Goal: Information Seeking & Learning: Learn about a topic

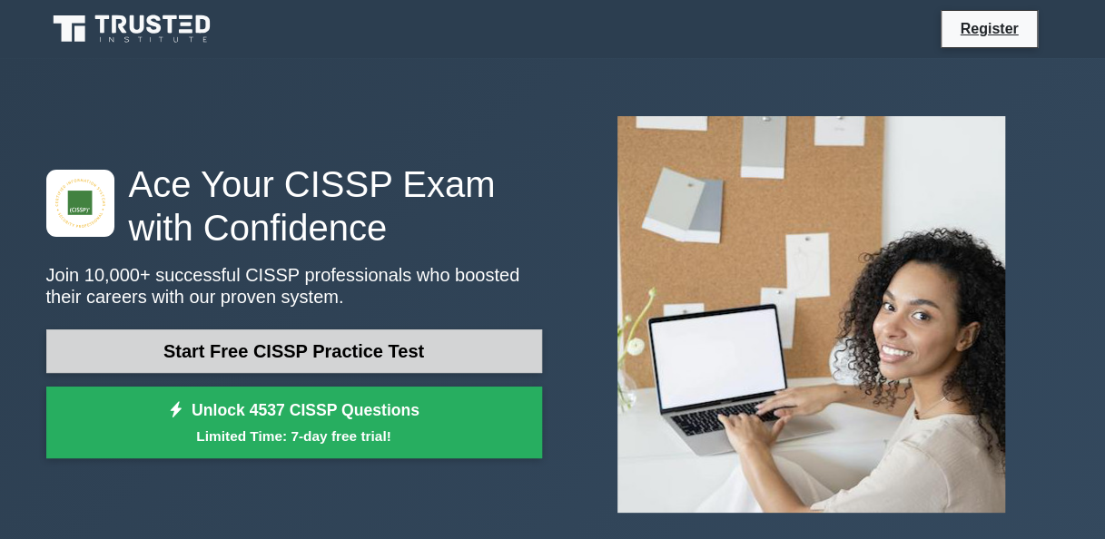
click at [352, 361] on link "Start Free CISSP Practice Test" at bounding box center [294, 352] width 496 height 44
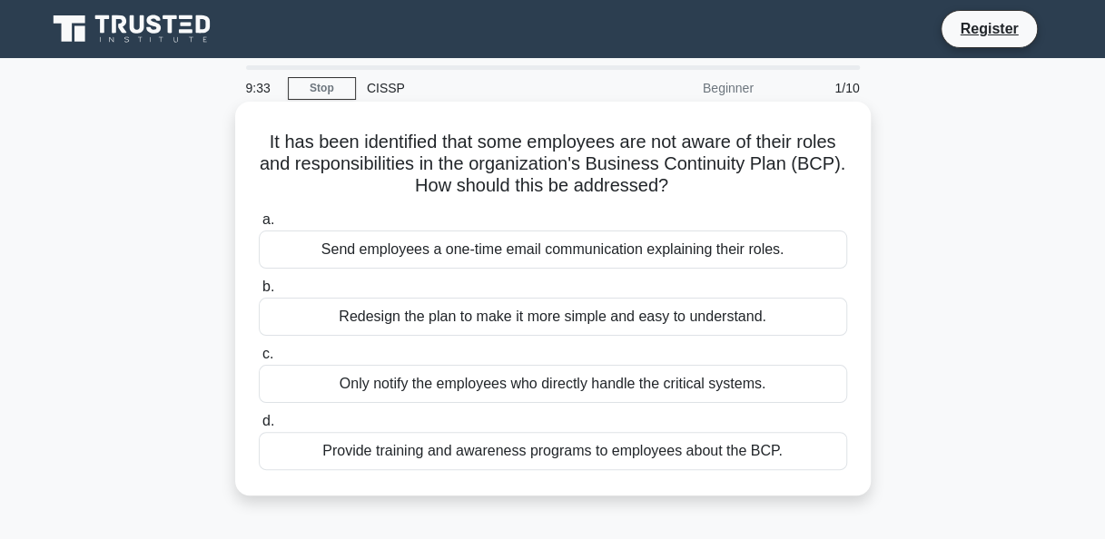
click at [320, 447] on div "Provide training and awareness programs to employees about the BCP." at bounding box center [553, 451] width 588 height 38
click at [259, 428] on input "d. Provide training and awareness programs to employees about the BCP." at bounding box center [259, 422] width 0 height 12
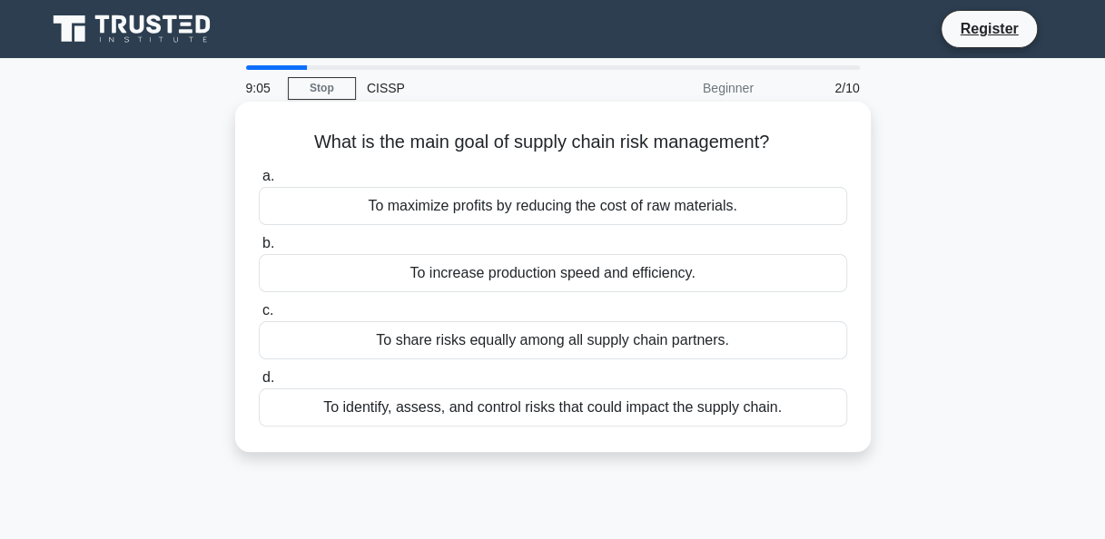
click at [347, 414] on div "To identify, assess, and control risks that could impact the supply chain." at bounding box center [553, 408] width 588 height 38
click at [259, 384] on input "d. To identify, assess, and control risks that could impact the supply chain." at bounding box center [259, 378] width 0 height 12
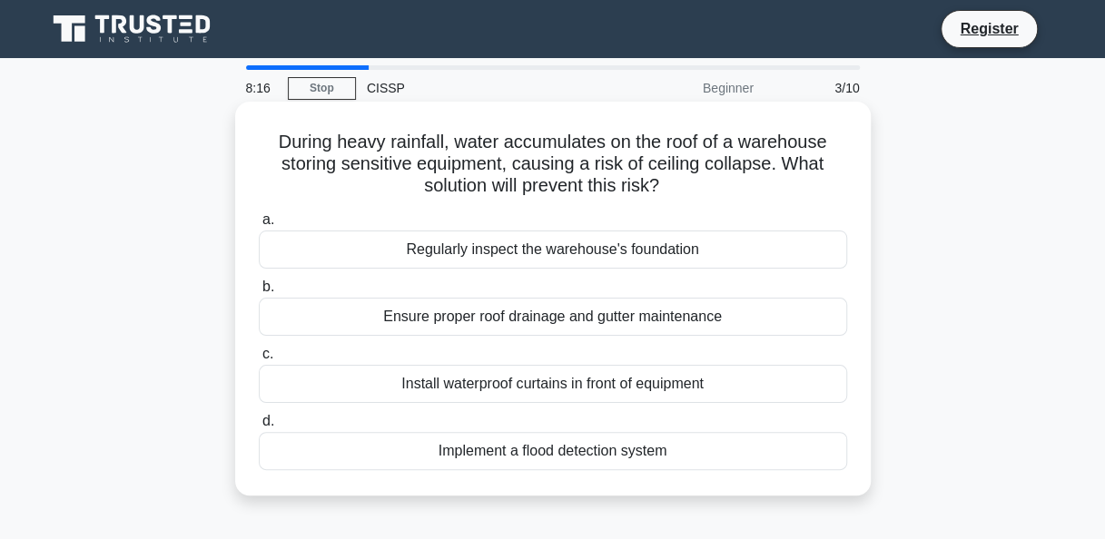
click at [394, 321] on div "Ensure proper roof drainage and gutter maintenance" at bounding box center [553, 317] width 588 height 38
click at [259, 293] on input "b. Ensure proper roof drainage and gutter maintenance" at bounding box center [259, 288] width 0 height 12
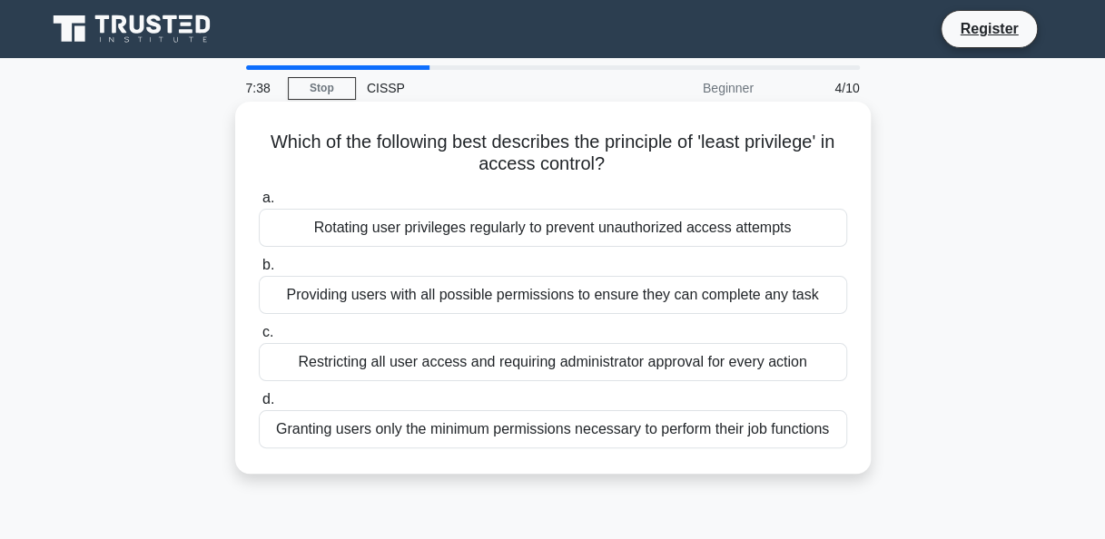
click at [382, 361] on div "Restricting all user access and requiring administrator approval for every acti…" at bounding box center [553, 362] width 588 height 38
click at [259, 339] on input "c. Restricting all user access and requiring administrator approval for every a…" at bounding box center [259, 333] width 0 height 12
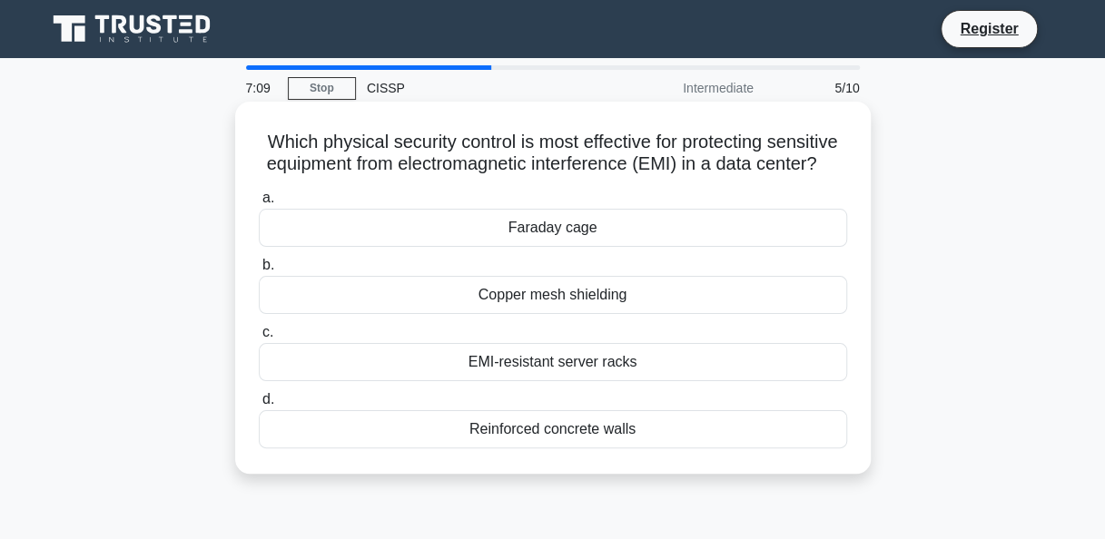
click at [578, 449] on div "Reinforced concrete walls" at bounding box center [553, 429] width 588 height 38
click at [259, 406] on input "d. Reinforced concrete walls" at bounding box center [259, 400] width 0 height 12
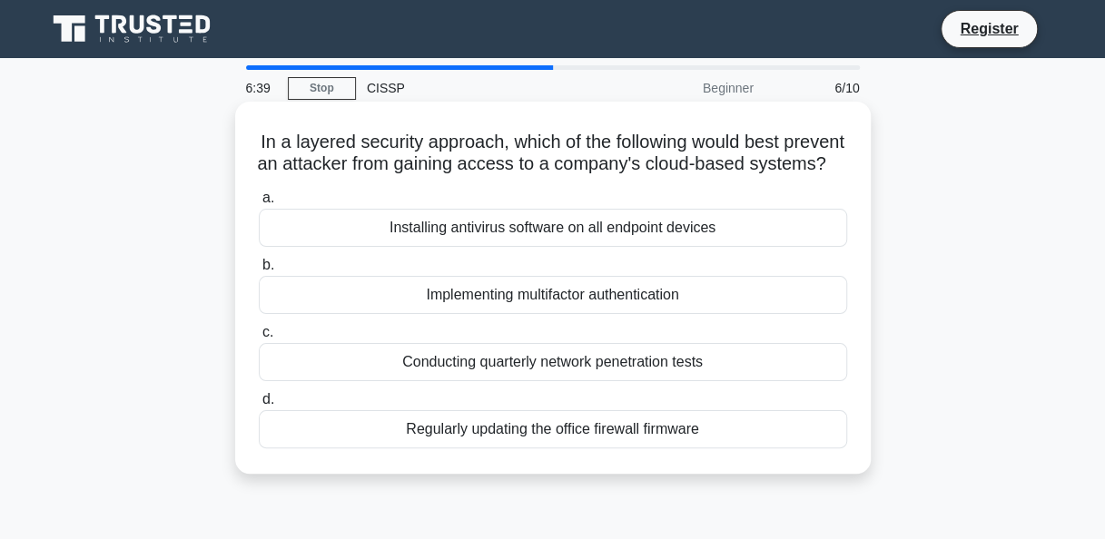
click at [495, 314] on div "Implementing multifactor authentication" at bounding box center [553, 295] width 588 height 38
drag, startPoint x: 495, startPoint y: 323, endPoint x: 409, endPoint y: 329, distance: 86.4
click at [409, 314] on div "Implementing multifactor authentication" at bounding box center [553, 295] width 588 height 38
click at [259, 272] on input "b. Implementing multifactor authentication" at bounding box center [259, 266] width 0 height 12
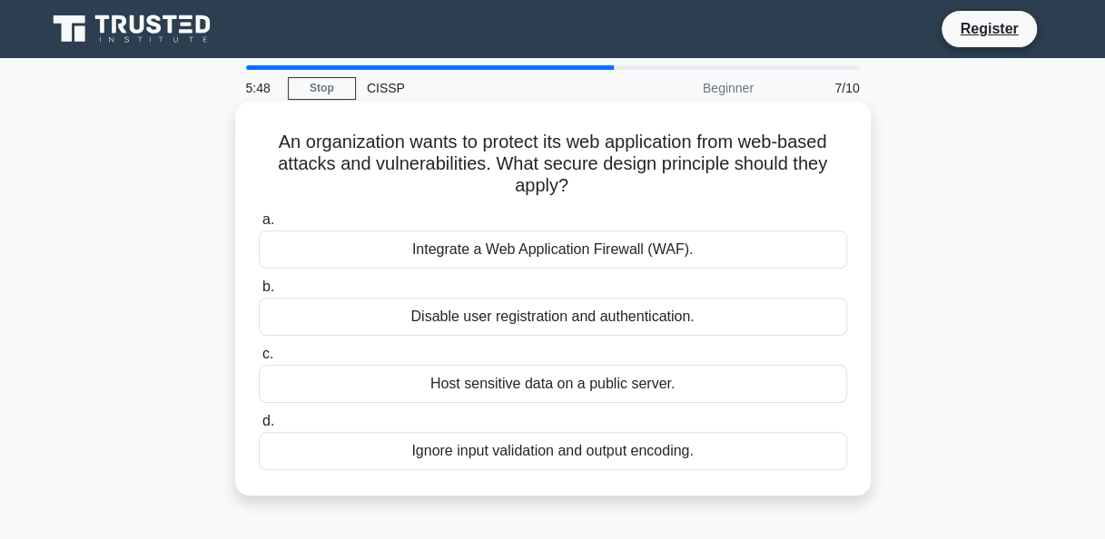
click at [496, 243] on div "Integrate a Web Application Firewall (WAF)." at bounding box center [553, 250] width 588 height 38
click at [259, 226] on input "a. Integrate a Web Application Firewall (WAF)." at bounding box center [259, 220] width 0 height 12
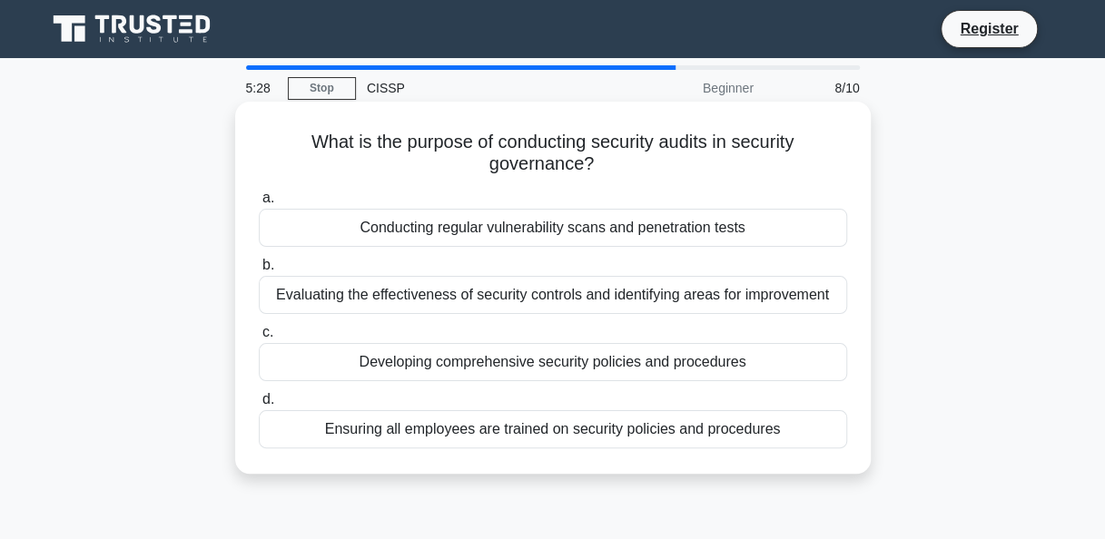
click at [414, 303] on div "Evaluating the effectiveness of security controls and identifying areas for imp…" at bounding box center [553, 295] width 588 height 38
click at [259, 272] on input "b. Evaluating the effectiveness of security controls and identifying areas for …" at bounding box center [259, 266] width 0 height 12
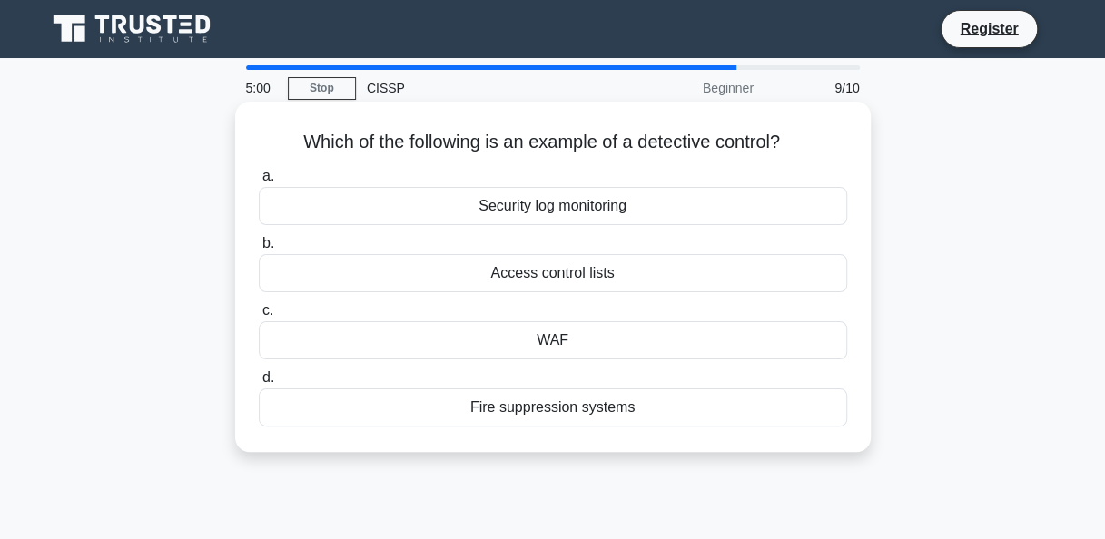
click at [518, 211] on div "Security log monitoring" at bounding box center [553, 206] width 588 height 38
click at [259, 183] on input "a. Security log monitoring" at bounding box center [259, 177] width 0 height 12
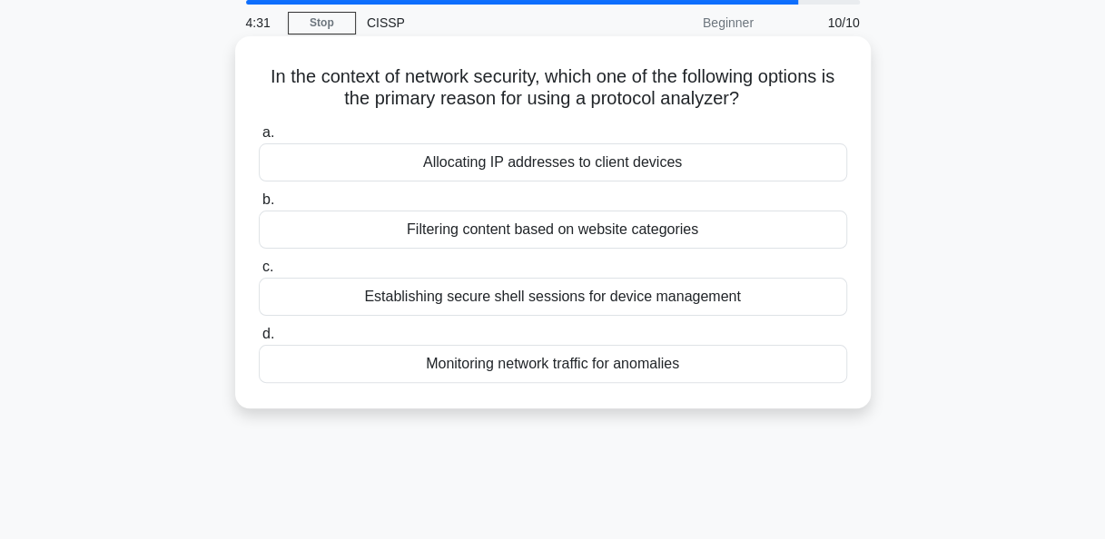
scroll to position [69, 0]
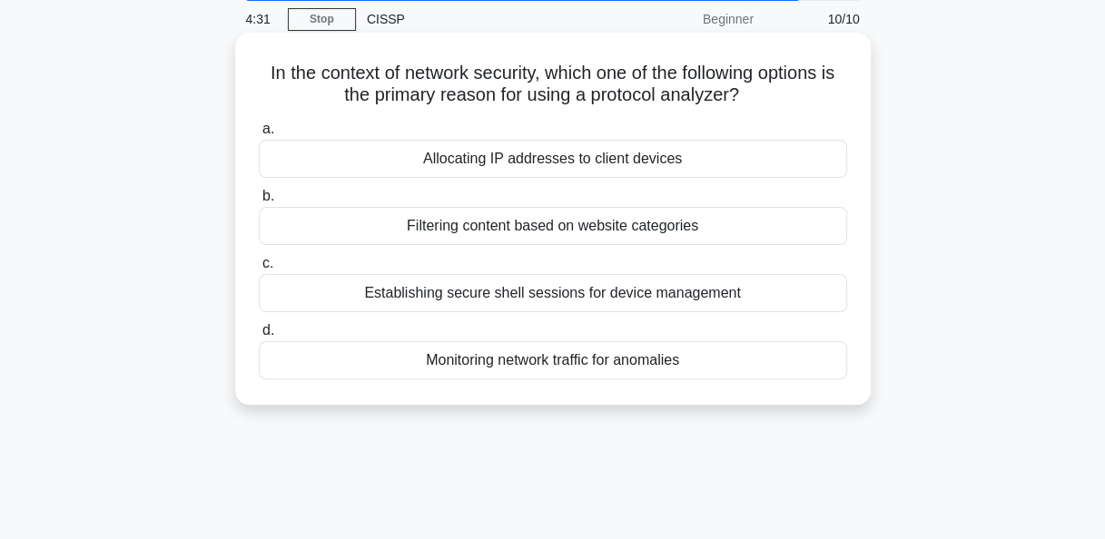
click at [490, 362] on div "Monitoring network traffic for anomalies" at bounding box center [553, 360] width 588 height 38
click at [259, 337] on input "d. Monitoring network traffic for anomalies" at bounding box center [259, 331] width 0 height 12
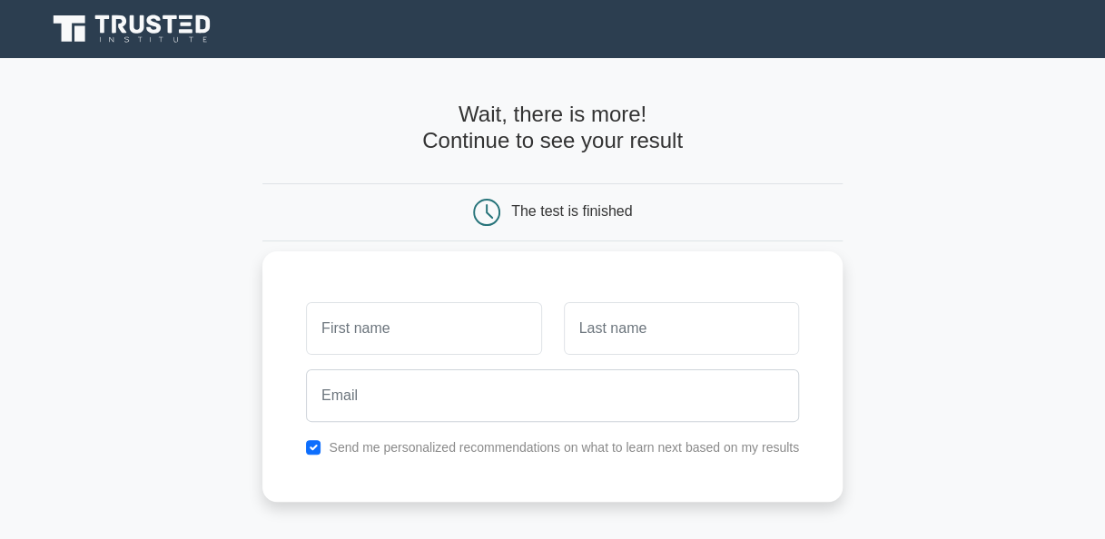
click at [468, 320] on input "text" at bounding box center [423, 328] width 235 height 53
type input "[PERSON_NAME]"
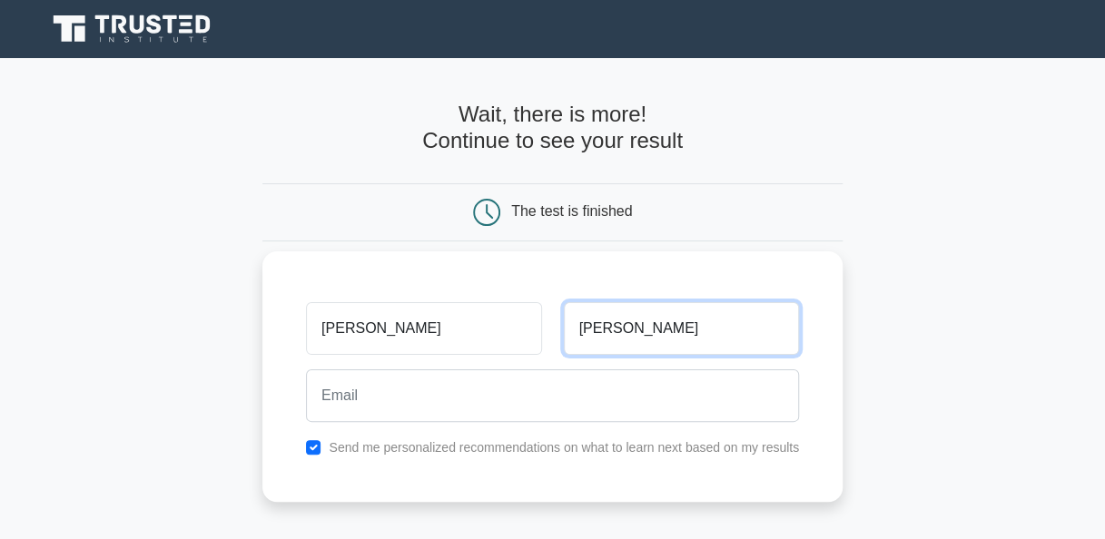
type input "[PERSON_NAME]"
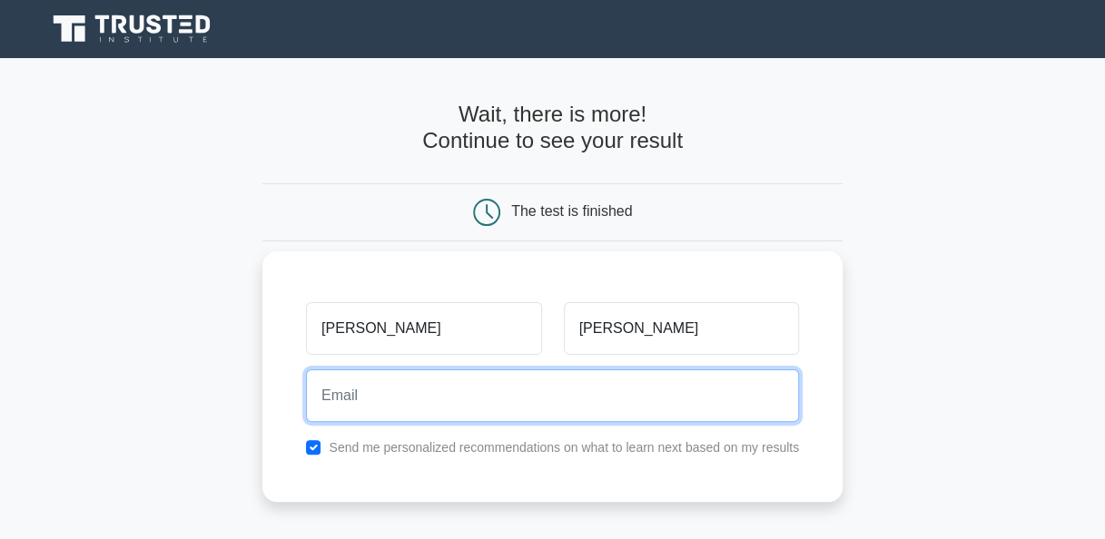
click at [474, 380] on input "email" at bounding box center [552, 396] width 493 height 53
type input "[EMAIL_ADDRESS][DOMAIN_NAME]"
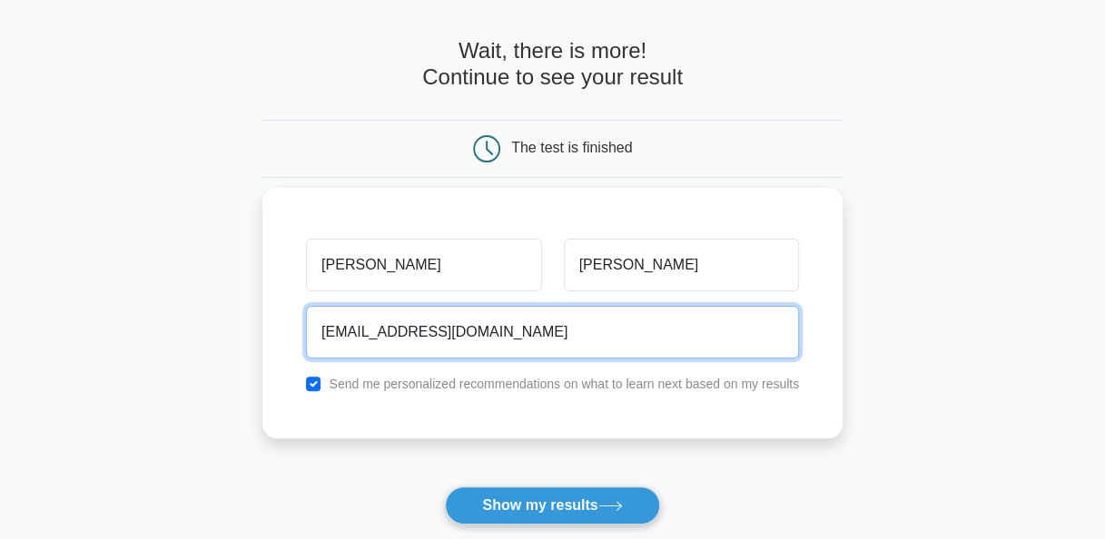
scroll to position [85, 0]
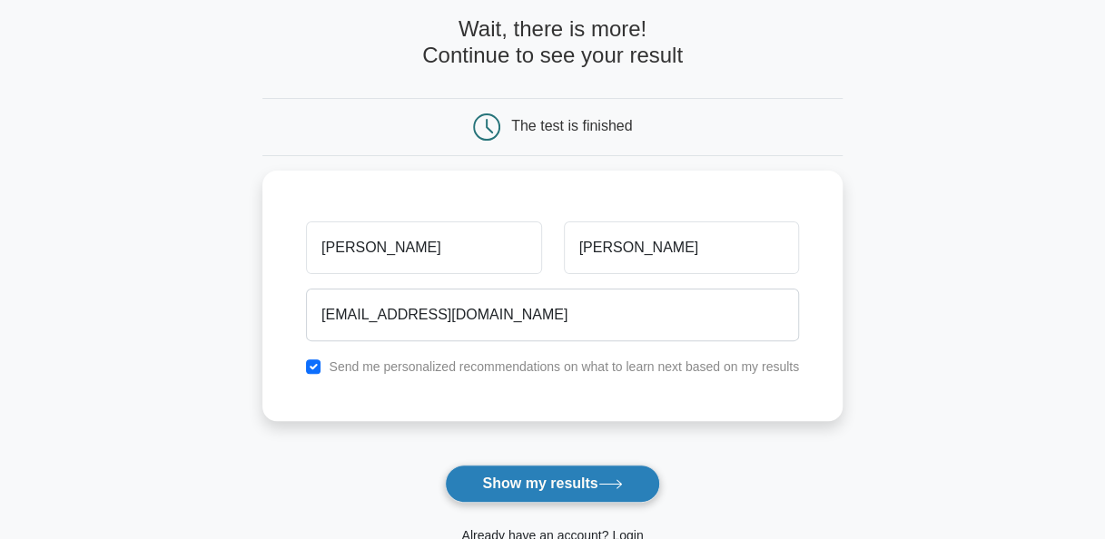
click at [562, 483] on button "Show my results" at bounding box center [552, 484] width 214 height 38
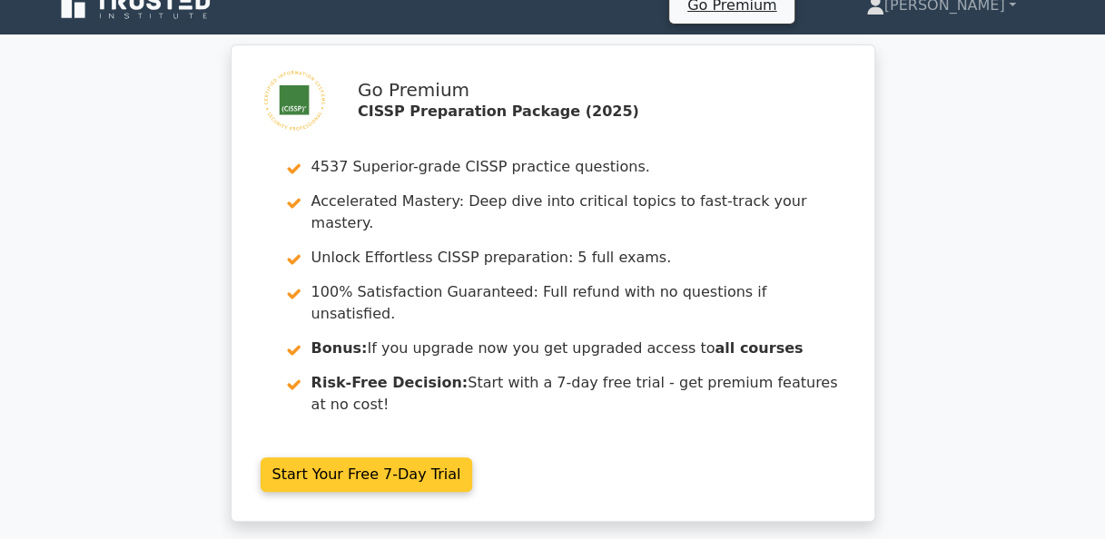
click at [410, 458] on link "Start Your Free 7-Day Trial" at bounding box center [367, 475] width 213 height 35
